Goal: Task Accomplishment & Management: Use online tool/utility

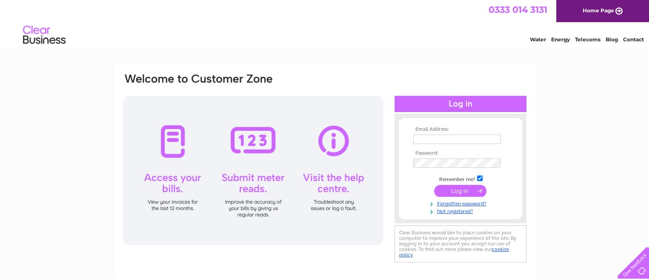
type input "rmlawrie@aol.com"
click at [453, 190] on input "submit" at bounding box center [460, 191] width 52 height 12
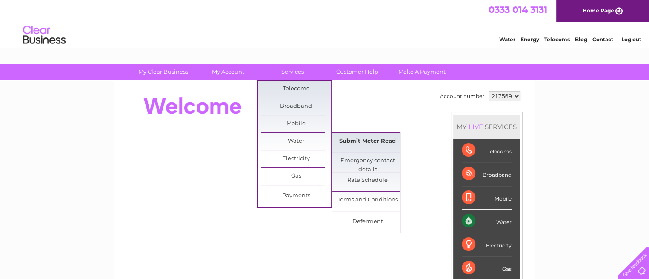
click at [357, 139] on link "Submit Meter Read" at bounding box center [367, 141] width 70 height 17
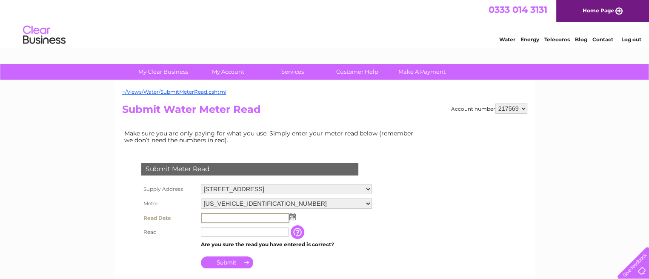
click at [217, 217] on input "text" at bounding box center [245, 218] width 89 height 10
click at [293, 215] on img at bounding box center [292, 216] width 6 height 7
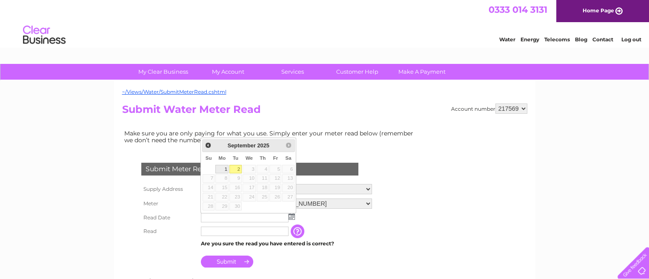
click at [224, 166] on link "1" at bounding box center [221, 169] width 13 height 9
type input "[DATE]"
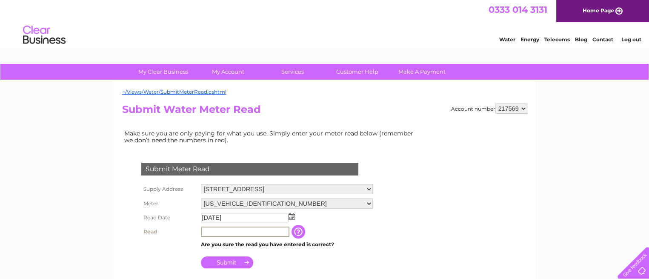
click at [225, 230] on input "text" at bounding box center [245, 231] width 89 height 10
type input "22215"
click at [305, 224] on input "button" at bounding box center [298, 231] width 15 height 14
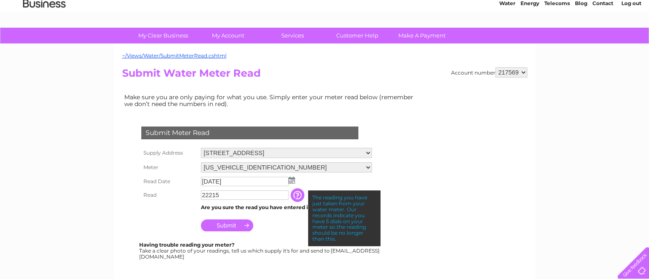
scroll to position [51, 0]
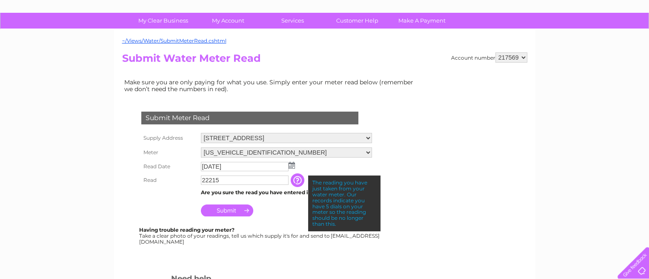
click at [230, 208] on input "Submit" at bounding box center [227, 210] width 52 height 12
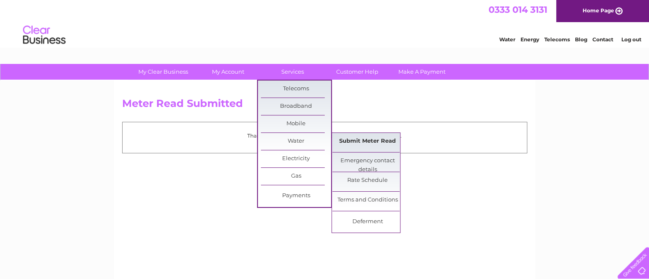
click at [369, 141] on link "Submit Meter Read" at bounding box center [367, 141] width 70 height 17
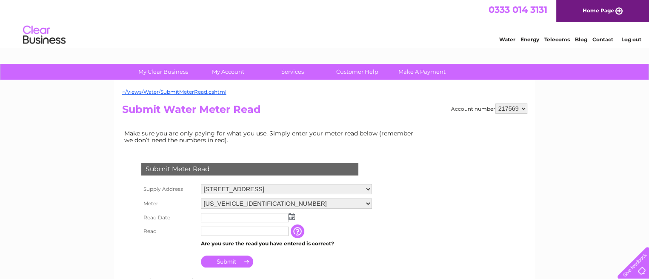
click at [269, 186] on select "Bogside Farm, Monkton, Prestwick, Ayrshire, KA9 2SB Brieryside Farm, J & A Lawr…" at bounding box center [286, 189] width 171 height 10
select select "527460"
click at [201, 184] on select "Bogside Farm, Monkton, Prestwick, Ayrshire, KA9 2SB Brieryside Farm, J & A Lawr…" at bounding box center [286, 189] width 171 height 11
click at [289, 216] on img at bounding box center [292, 216] width 6 height 7
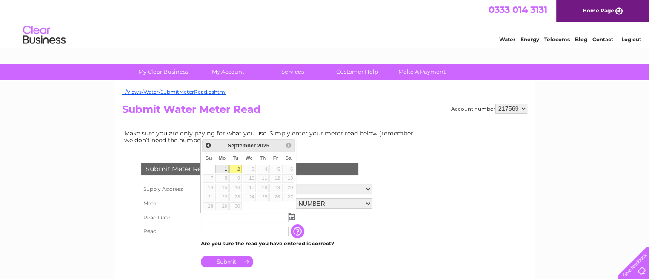
click at [225, 170] on link "1" at bounding box center [221, 169] width 13 height 9
type input "2025/09/01"
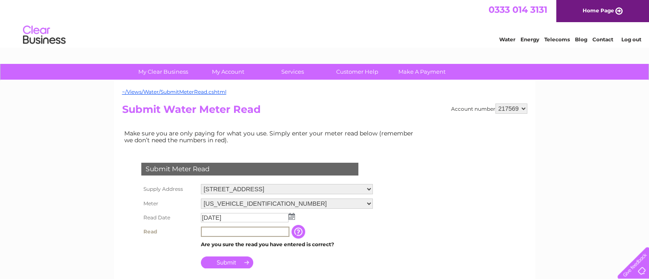
click at [206, 233] on input "text" at bounding box center [245, 231] width 89 height 10
type input "09079"
click at [303, 229] on input "button" at bounding box center [298, 231] width 15 height 14
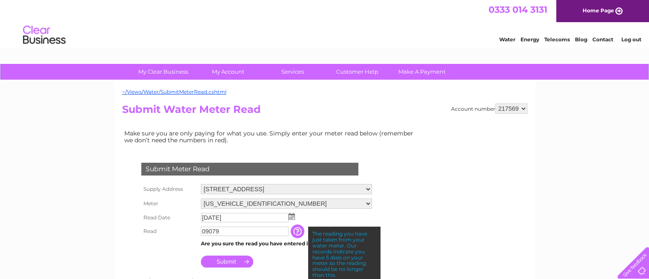
click at [235, 261] on input "Submit" at bounding box center [227, 261] width 52 height 12
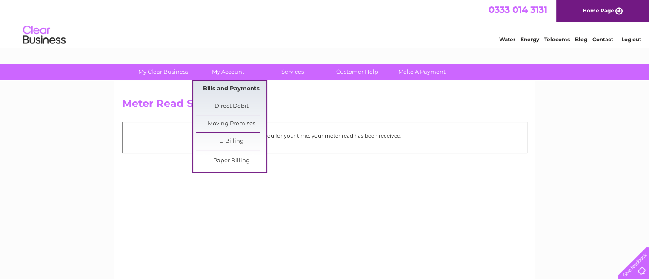
click at [235, 87] on link "Bills and Payments" at bounding box center [231, 88] width 70 height 17
